Goal: Task Accomplishment & Management: Manage account settings

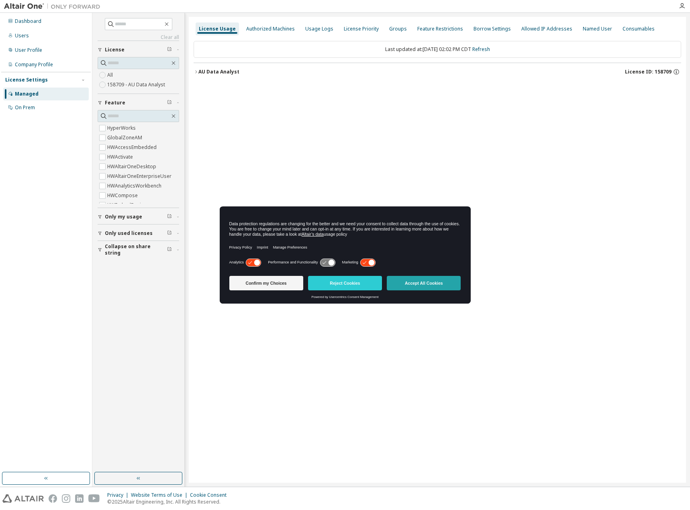
click at [412, 280] on button "Accept All Cookies" at bounding box center [424, 283] width 74 height 14
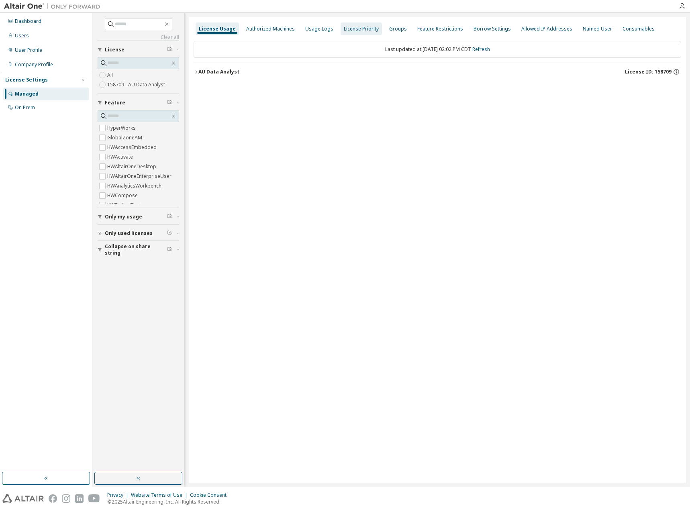
click at [269, 30] on div "Authorized Machines" at bounding box center [270, 29] width 49 height 6
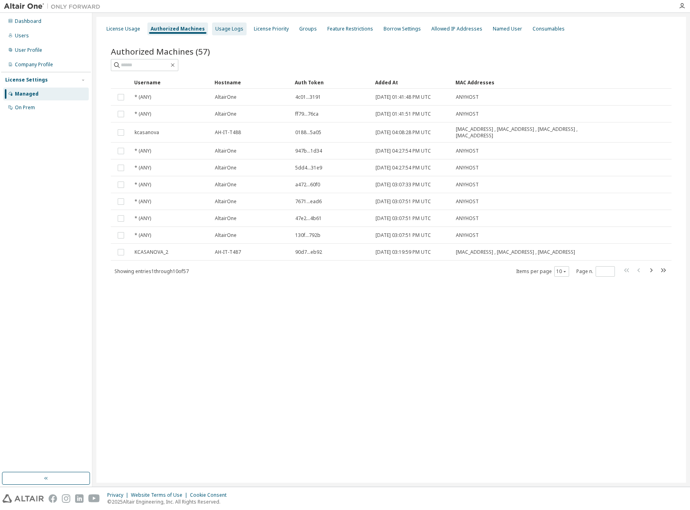
click at [221, 35] on div "License Usage Authorized Machines Usage Logs License Priority Groups Feature Re…" at bounding box center [391, 29] width 580 height 14
click at [225, 30] on div "Usage Logs" at bounding box center [229, 29] width 28 height 6
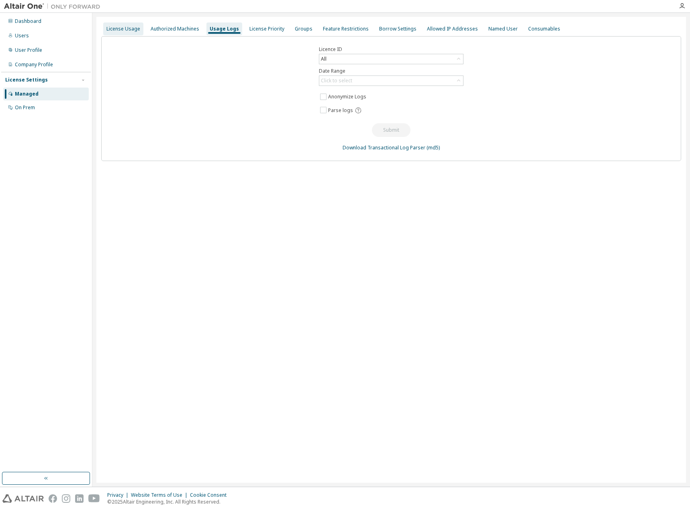
click at [127, 31] on div "License Usage" at bounding box center [123, 29] width 34 height 6
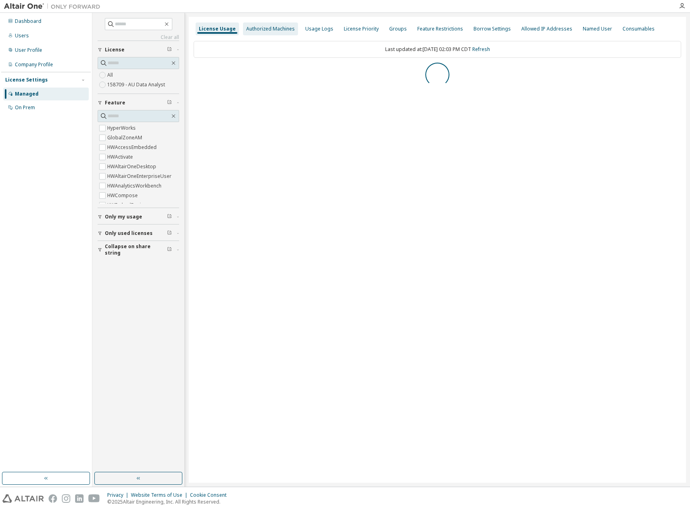
click at [269, 25] on div "Authorized Machines" at bounding box center [270, 29] width 55 height 13
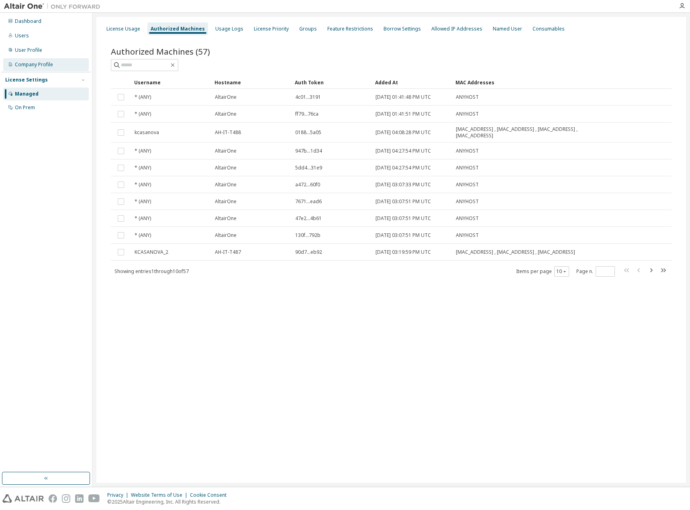
click at [39, 66] on div "Company Profile" at bounding box center [34, 64] width 38 height 6
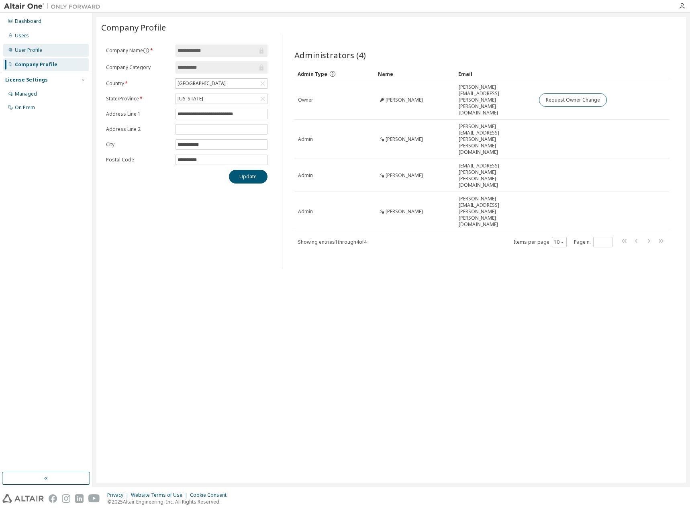
click at [37, 51] on div "User Profile" at bounding box center [28, 50] width 27 height 6
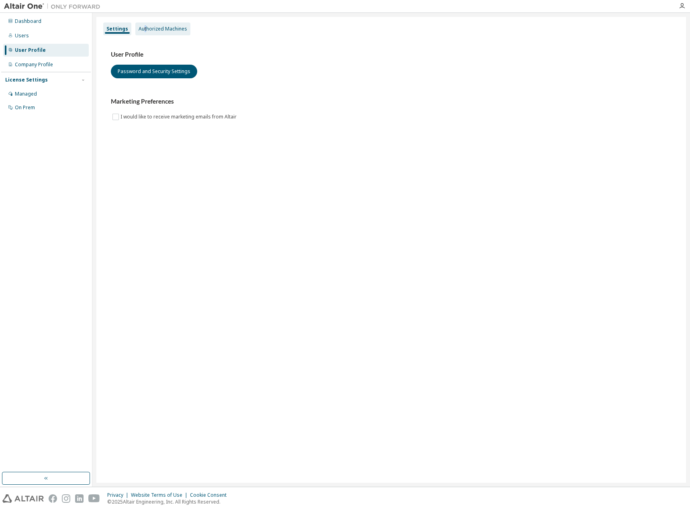
click at [144, 31] on div "Authorized Machines" at bounding box center [162, 29] width 55 height 13
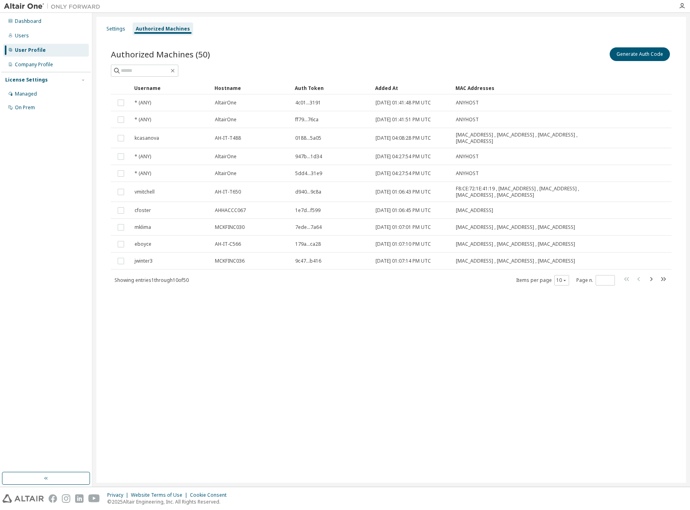
click at [524, 33] on div "Settings Authorized Machines" at bounding box center [391, 29] width 580 height 14
drag, startPoint x: 630, startPoint y: 56, endPoint x: 501, endPoint y: 42, distance: 130.1
click at [501, 42] on div "Authorized Machines (50) Generate Auth Code Clear Load Save Save As Field Opera…" at bounding box center [391, 171] width 580 height 271
click at [635, 53] on button "Generate Auth Code" at bounding box center [640, 54] width 60 height 14
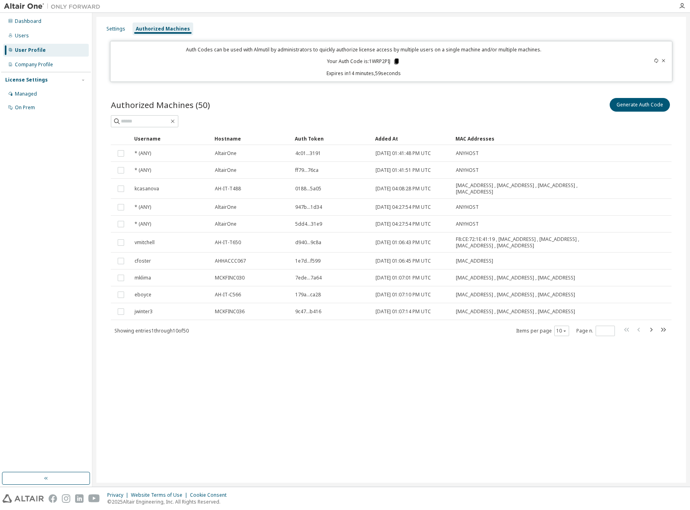
click at [399, 62] on icon at bounding box center [397, 62] width 4 height 6
click at [271, 385] on div "Settings Authorized Machines Auth Codes can be used with Almutil by administrat…" at bounding box center [391, 250] width 590 height 466
click at [244, 22] on div "Settings Authorized Machines" at bounding box center [391, 29] width 580 height 14
click at [237, 23] on div "Settings Authorized Machines" at bounding box center [391, 29] width 580 height 14
click at [263, 18] on div "Settings Authorized Machines Auth Codes can be used with Almutil by administrat…" at bounding box center [391, 250] width 590 height 466
